Goal: Information Seeking & Learning: Learn about a topic

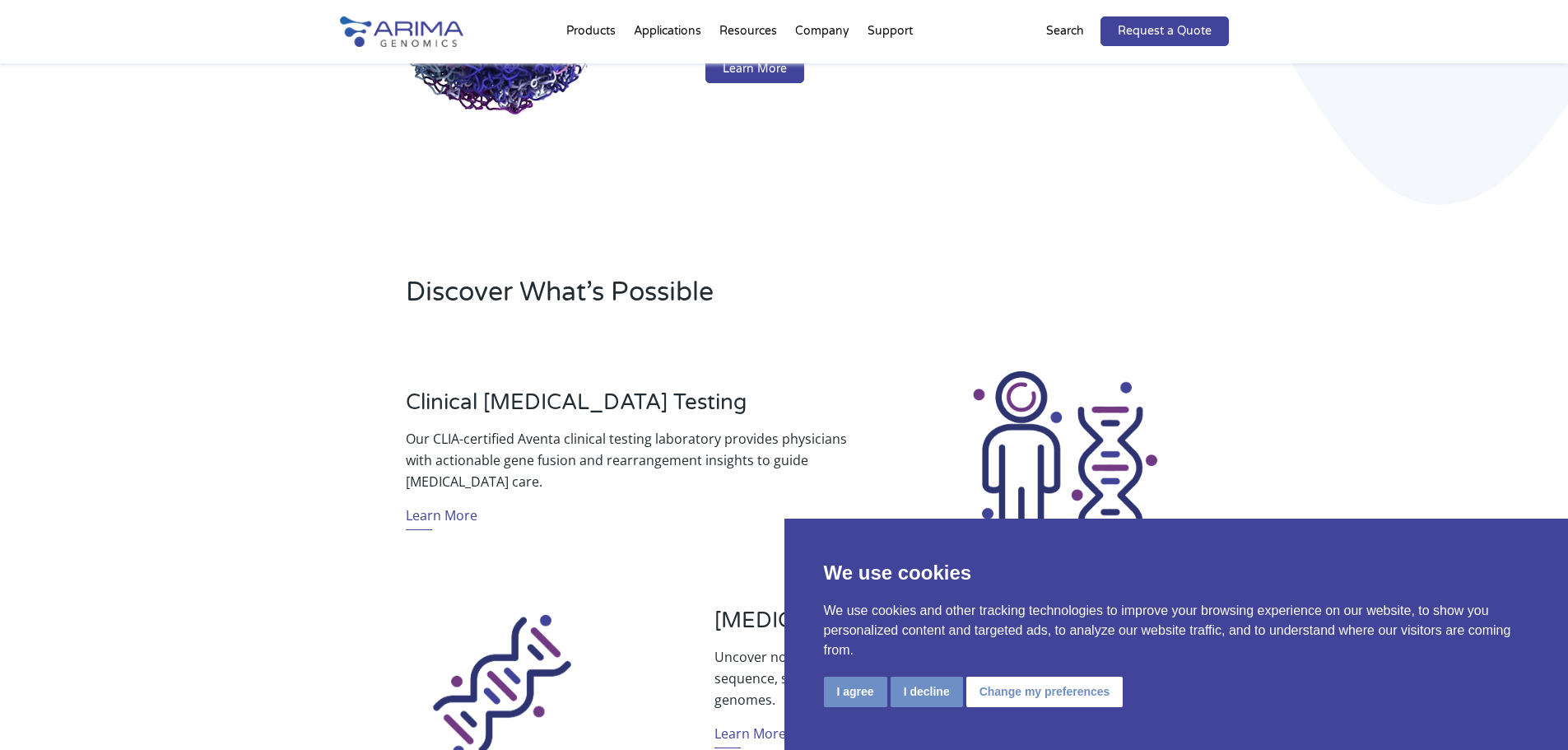
scroll to position [329, 0]
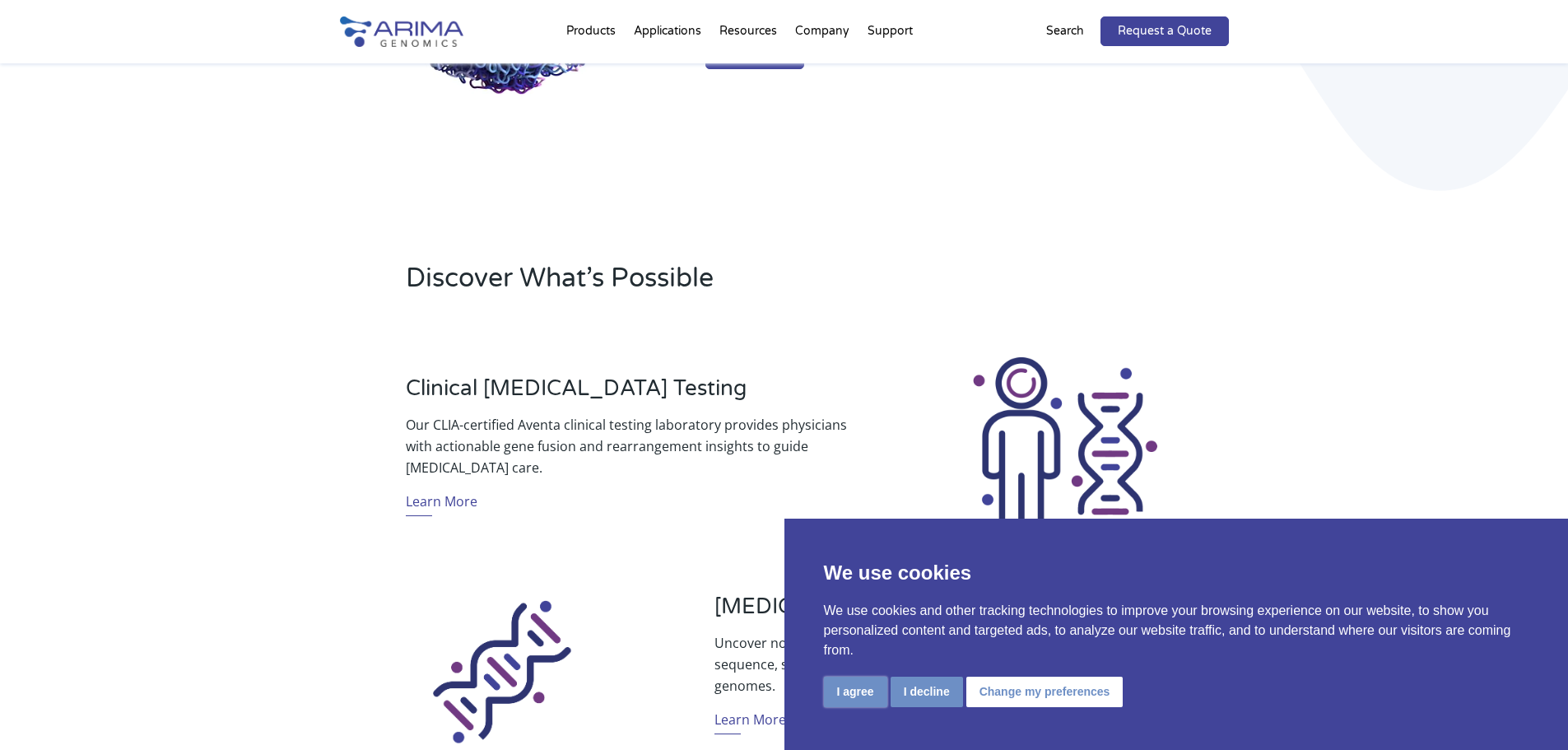
click at [850, 681] on button "I agree" at bounding box center [856, 692] width 63 height 30
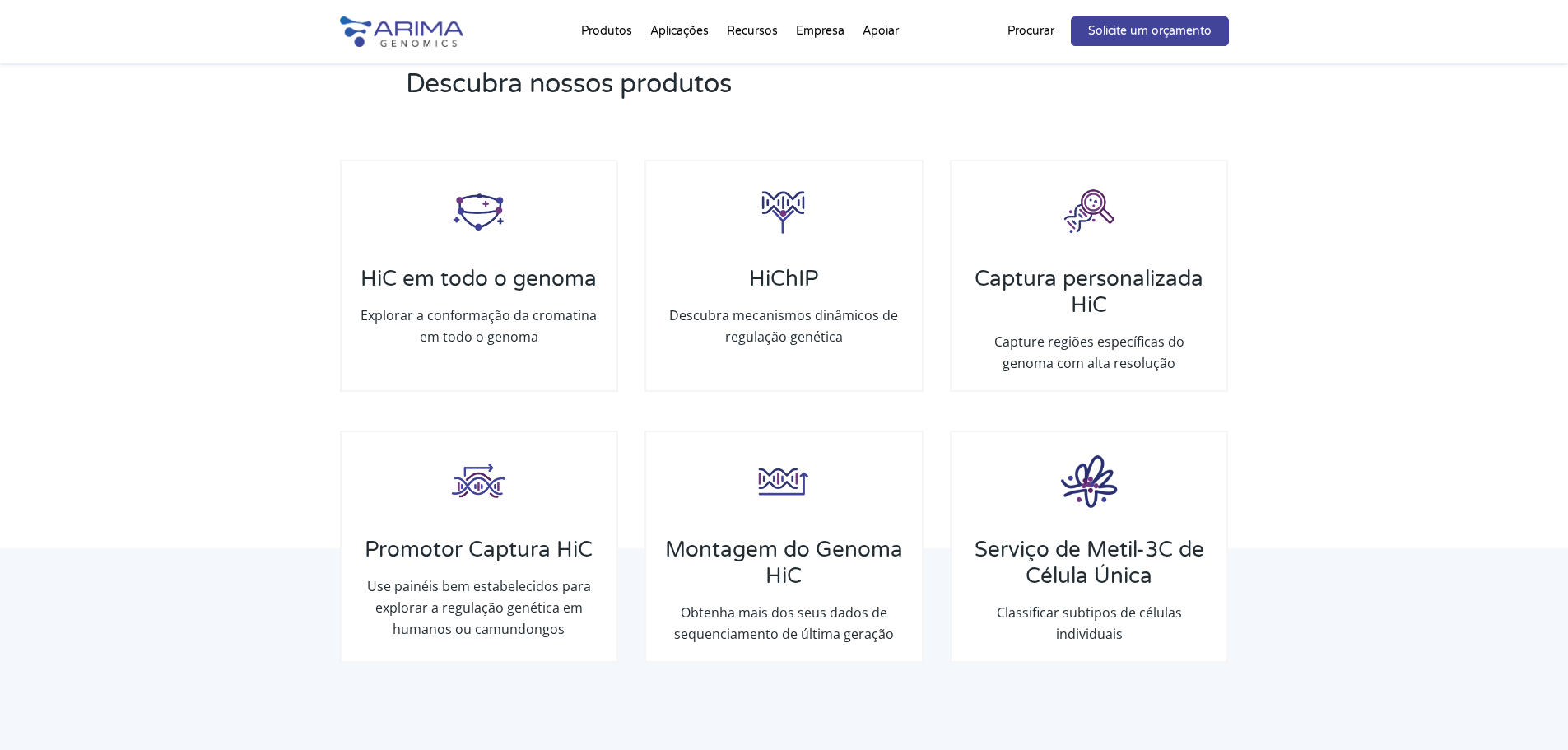
scroll to position [2382, 0]
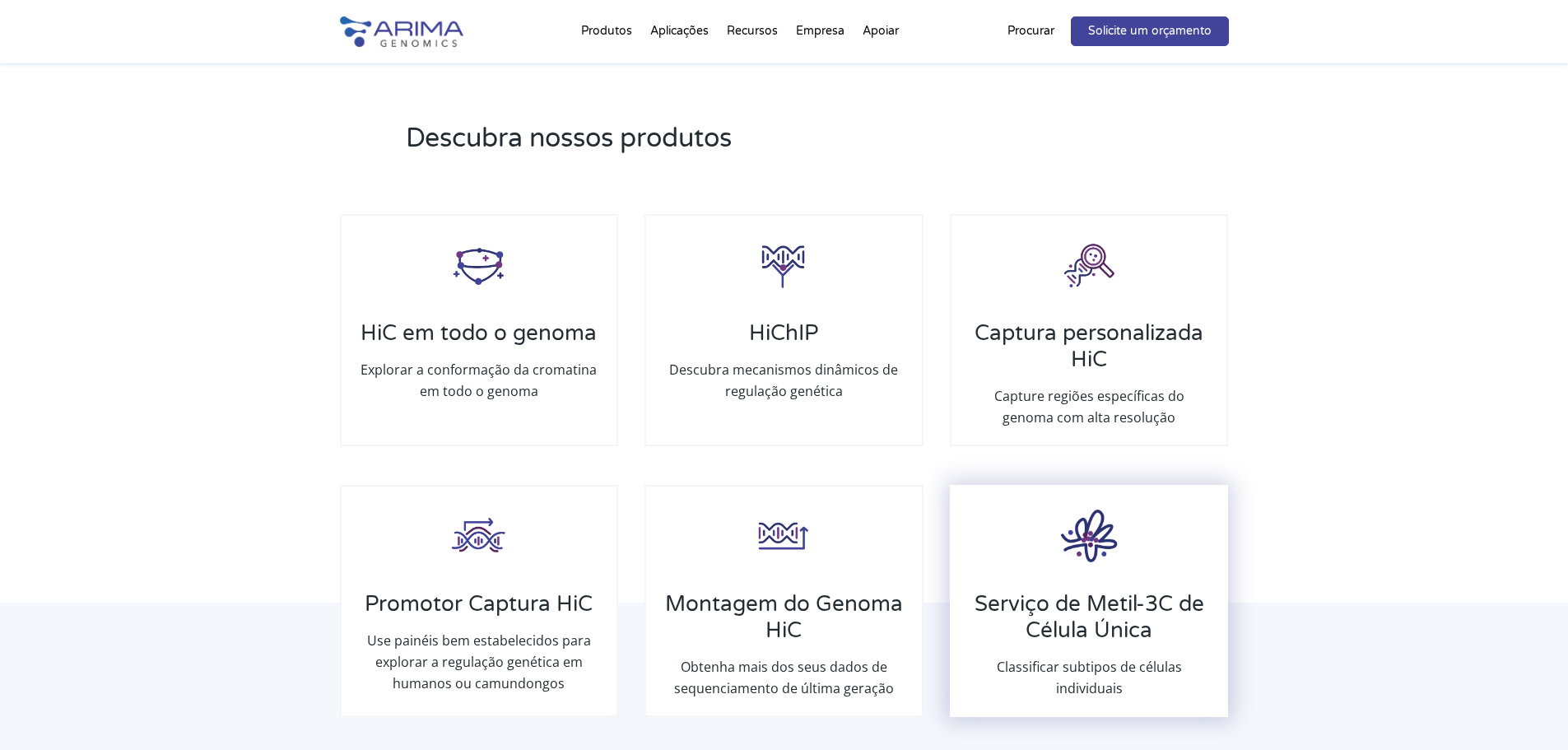
click at [1050, 582] on div "Serviço de Metil-3C de Célula Única Classificar subtipos de células individuais" at bounding box center [1089, 602] width 279 height 233
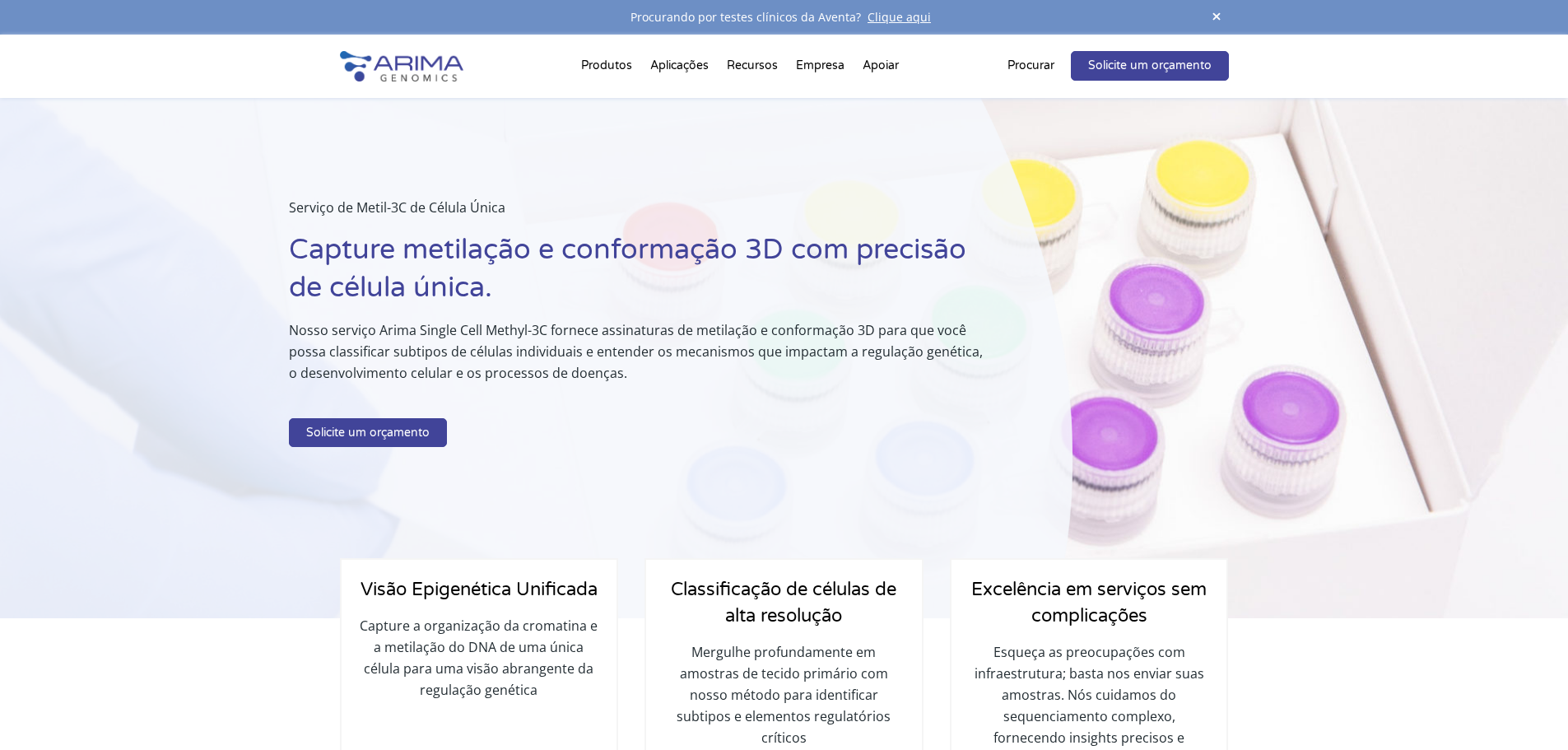
click at [174, 426] on div "Serviço de Metil-3C de Célula Única Capture metilação e conformação 3D com prec…" at bounding box center [536, 359] width 1073 height 521
drag, startPoint x: 287, startPoint y: 251, endPoint x: 569, endPoint y: 248, distance: 282.0
click at [569, 248] on div "Serviço de Metil-3C de Célula Única Capture metilação e conformação 3D com prec…" at bounding box center [536, 359] width 1073 height 521
click at [225, 356] on div "Serviço de Metil-3C de Célula Única Capture metilação e conformação 3D com prec…" at bounding box center [536, 359] width 1073 height 521
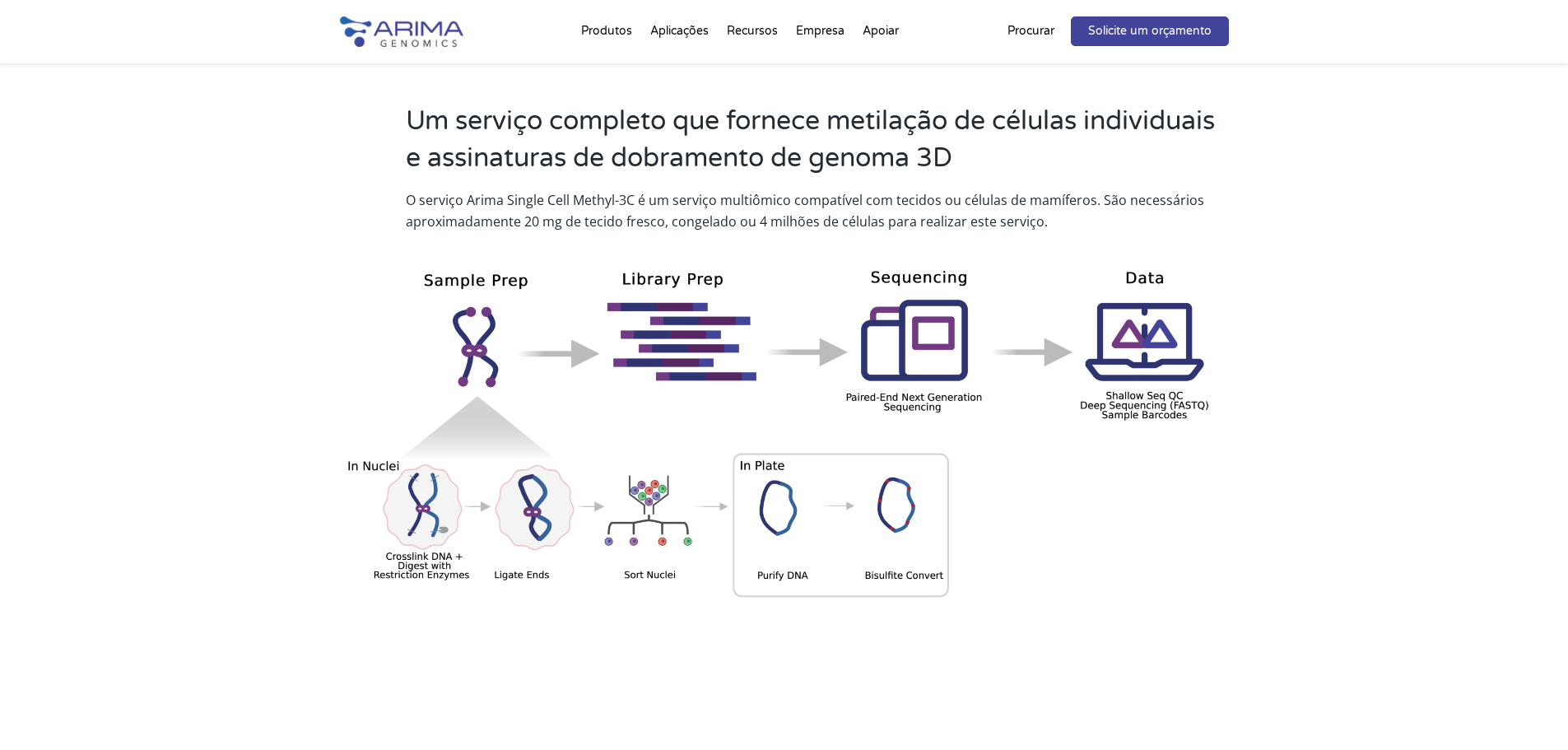
scroll to position [857, 0]
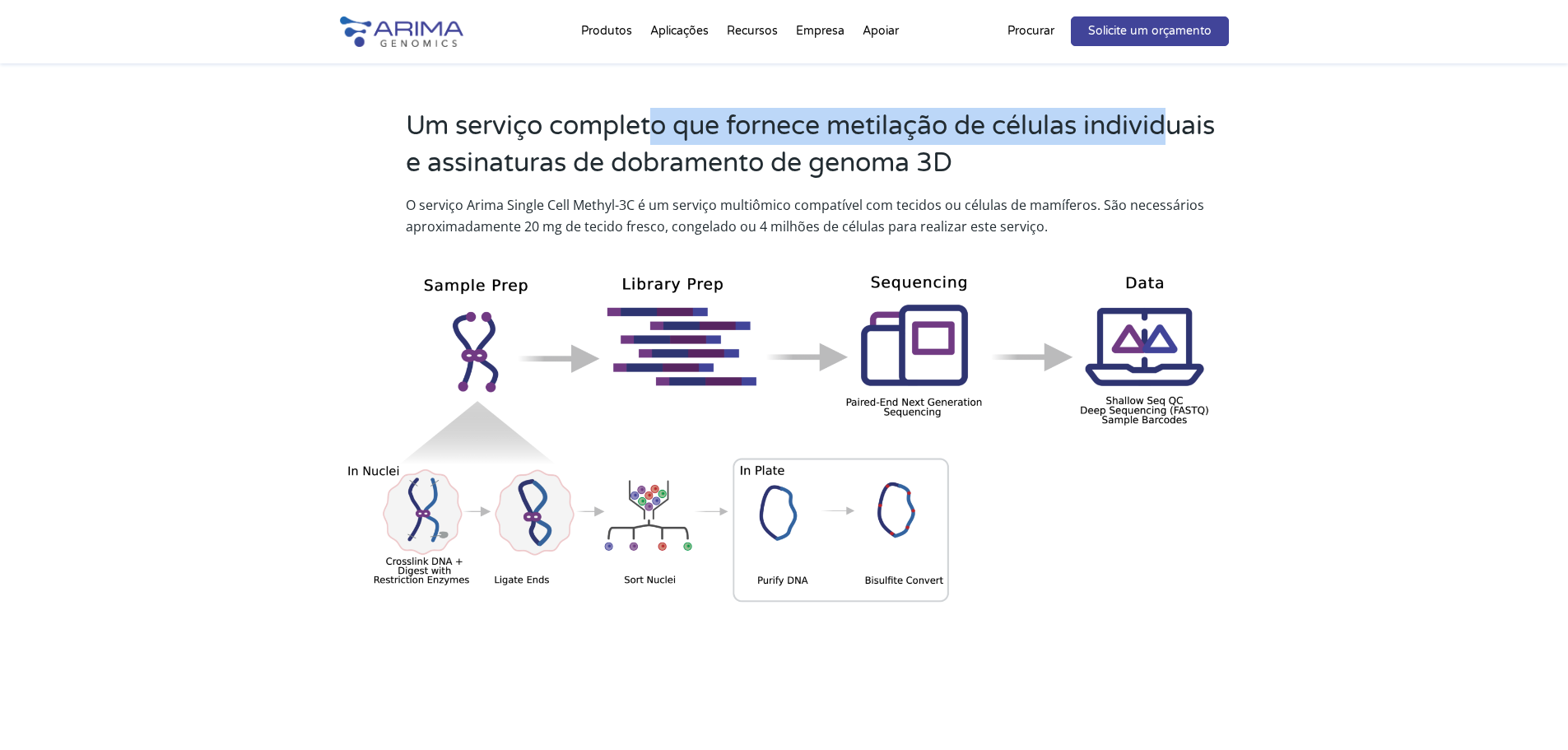
drag, startPoint x: 670, startPoint y: 125, endPoint x: 1171, endPoint y: 104, distance: 501.4
click at [1171, 104] on div "Um serviço completo que fornece metilação de células individuais e assinaturas …" at bounding box center [784, 375] width 889 height 578
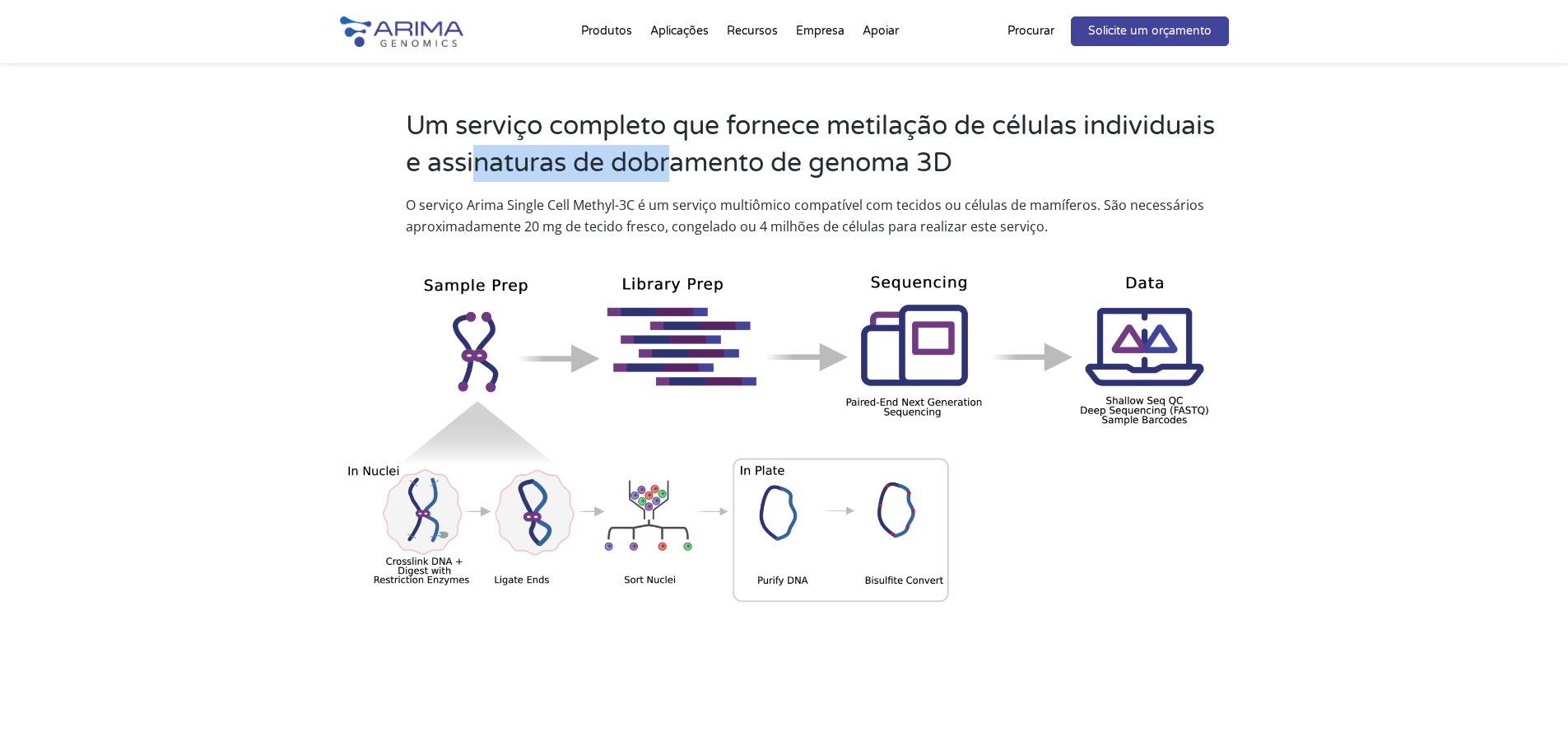
drag, startPoint x: 472, startPoint y: 153, endPoint x: 673, endPoint y: 177, distance: 202.4
click at [673, 177] on font "Um serviço completo que fornece metilação de células individuais e assinaturas …" at bounding box center [810, 144] width 809 height 69
click at [673, 180] on h2 "Um serviço completo que fornece metilação de células individuais e assinaturas …" at bounding box center [817, 151] width 823 height 87
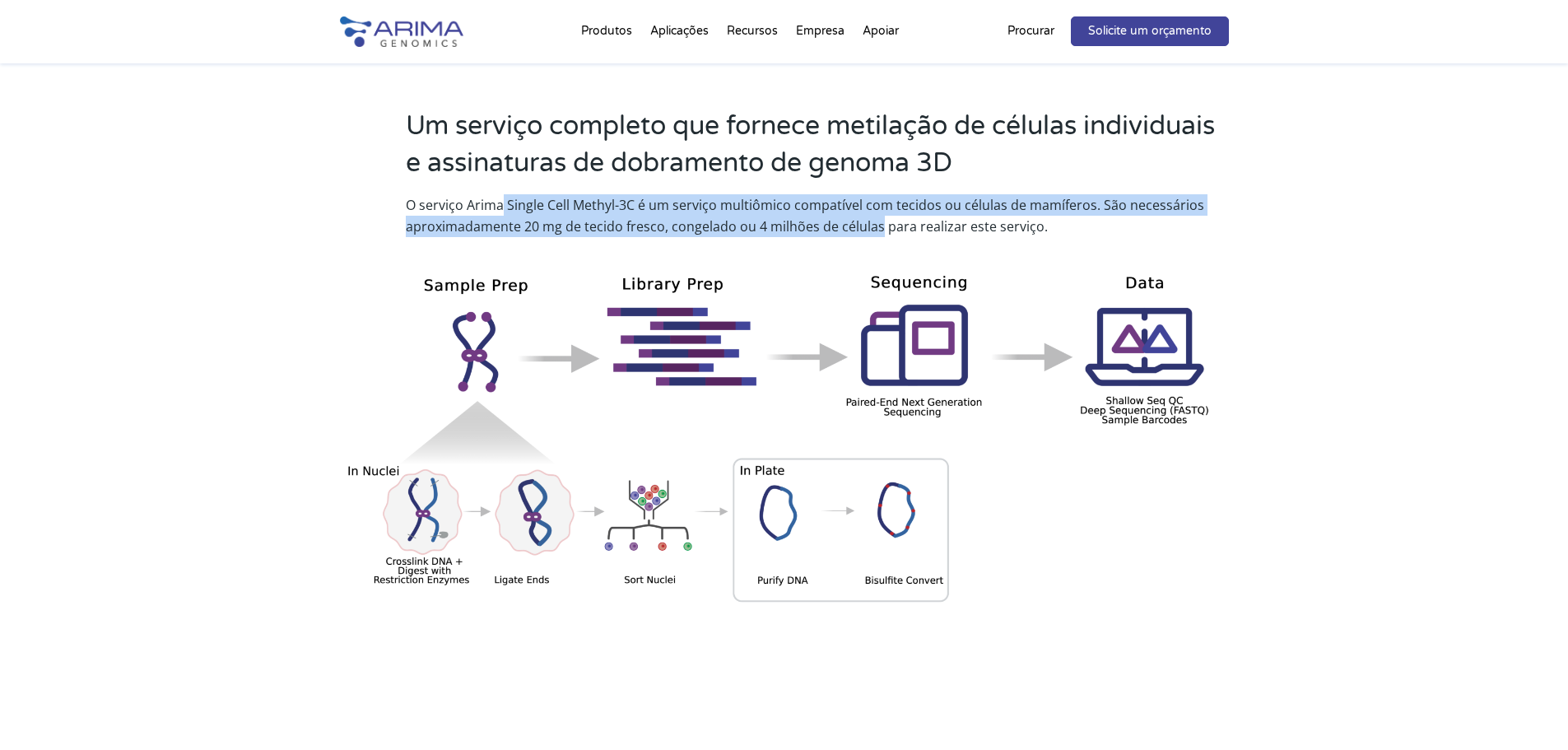
drag, startPoint x: 504, startPoint y: 205, endPoint x: 879, endPoint y: 221, distance: 375.3
click at [879, 221] on font "O serviço Arima Single Cell Methyl-3C é um serviço multiômico compatível com te…" at bounding box center [805, 216] width 798 height 40
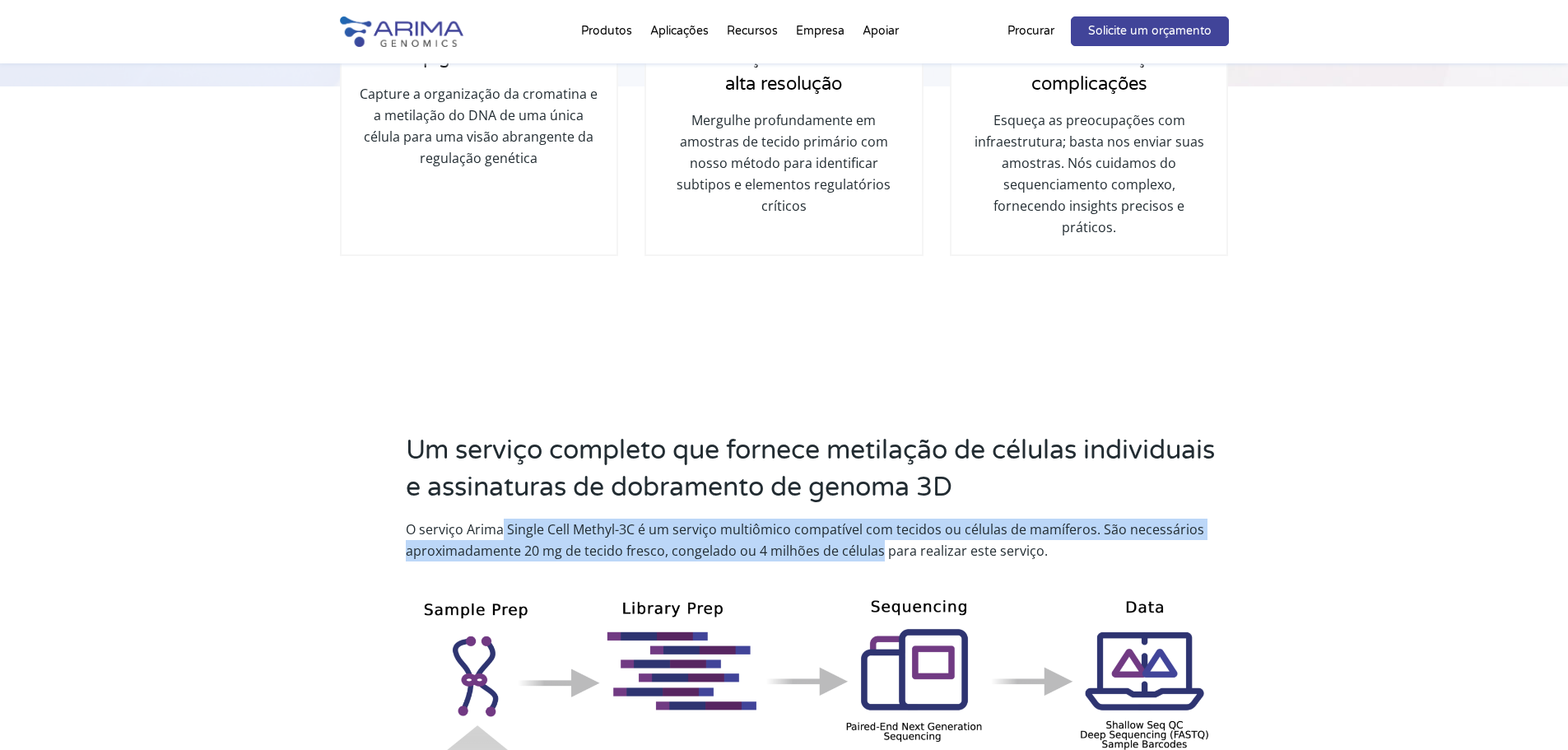
scroll to position [0, 0]
